Goal: Task Accomplishment & Management: Manage account settings

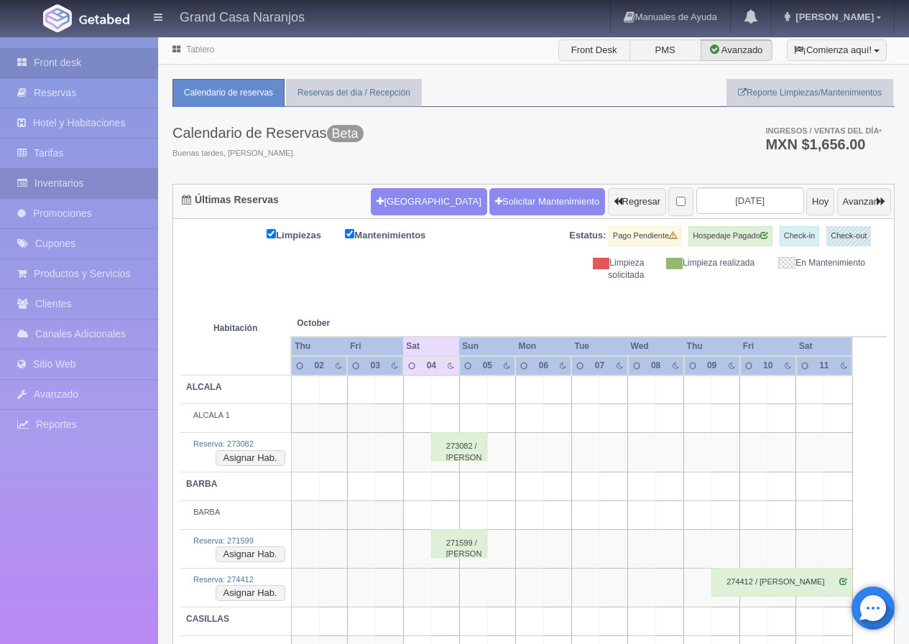
click at [76, 185] on link "Inventarios" at bounding box center [79, 183] width 158 height 29
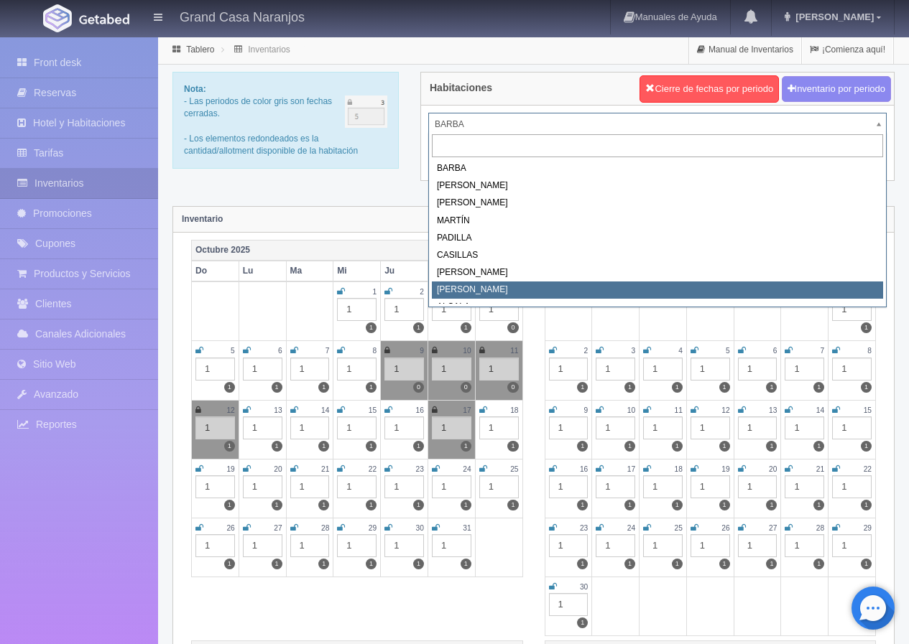
scroll to position [6, 0]
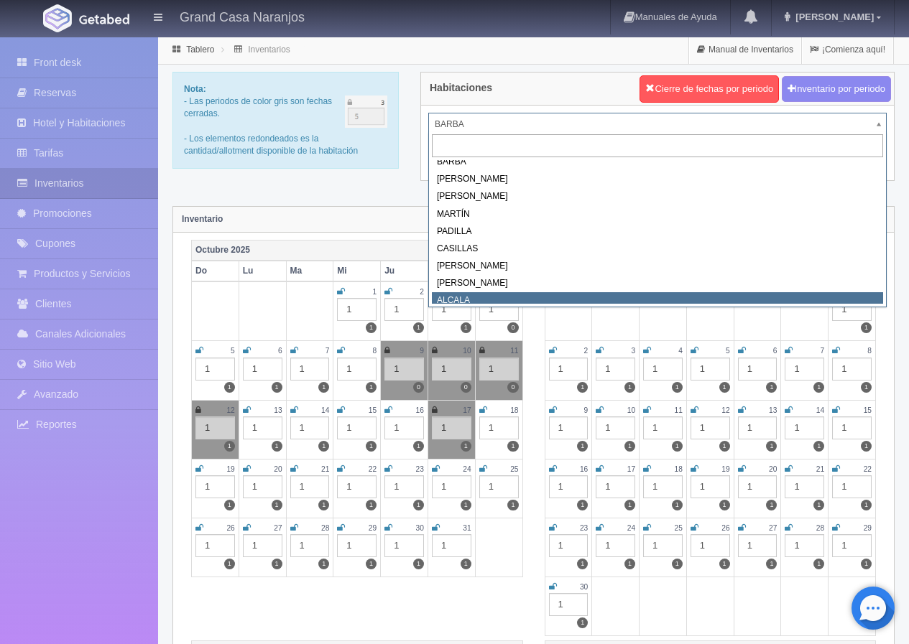
select select "2222"
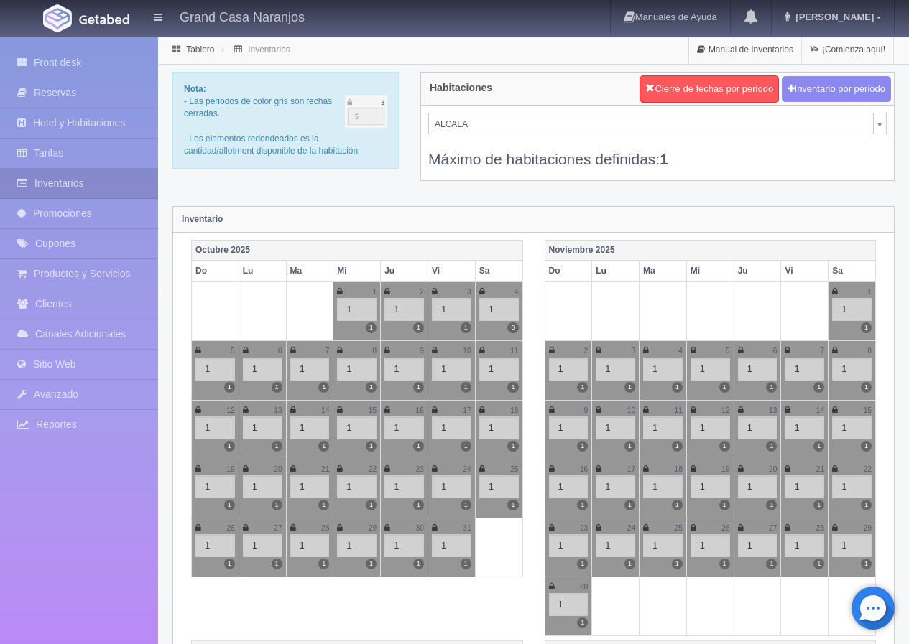
click at [481, 351] on icon at bounding box center [482, 350] width 6 height 9
